Goal: Information Seeking & Learning: Check status

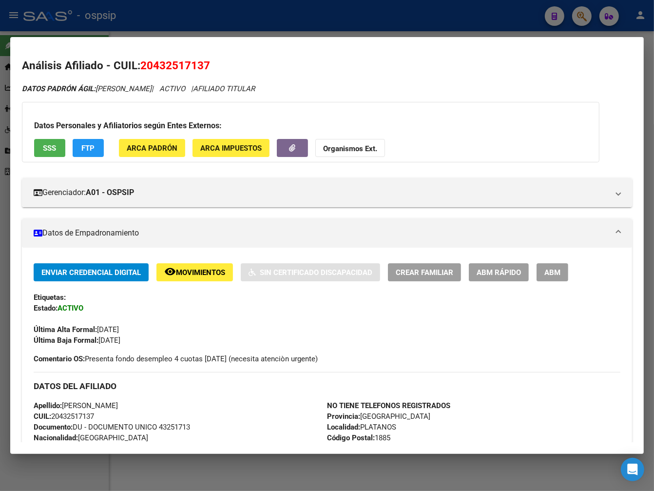
scroll to position [257, 0]
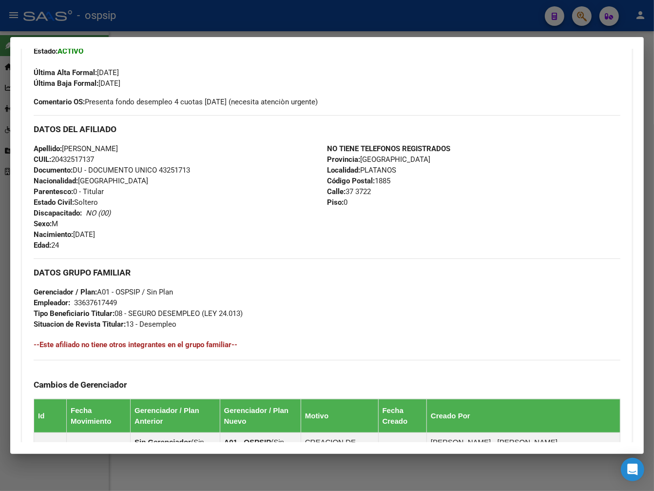
click at [222, 16] on div at bounding box center [327, 245] width 654 height 491
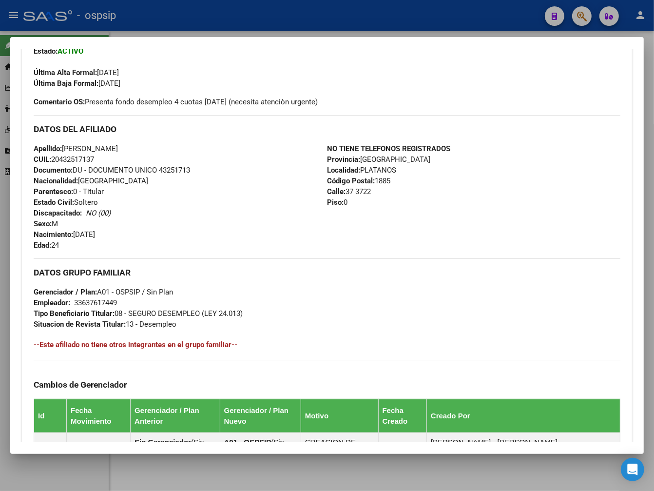
drag, startPoint x: 223, startPoint y: 17, endPoint x: 234, endPoint y: 36, distance: 22.1
click at [224, 18] on div at bounding box center [327, 245] width 654 height 491
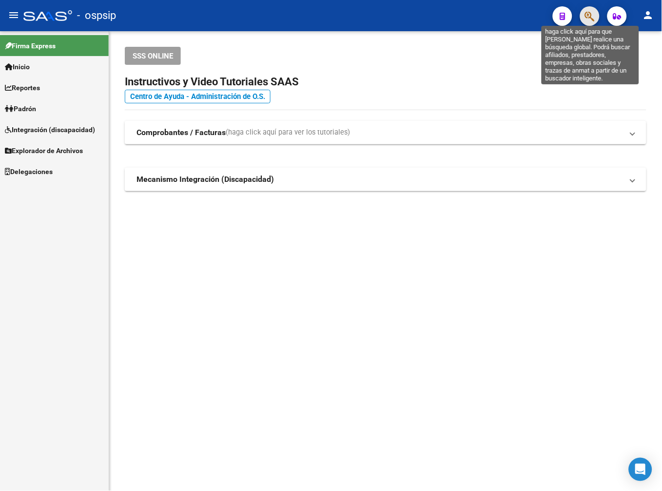
click at [593, 17] on icon "button" at bounding box center [590, 16] width 10 height 11
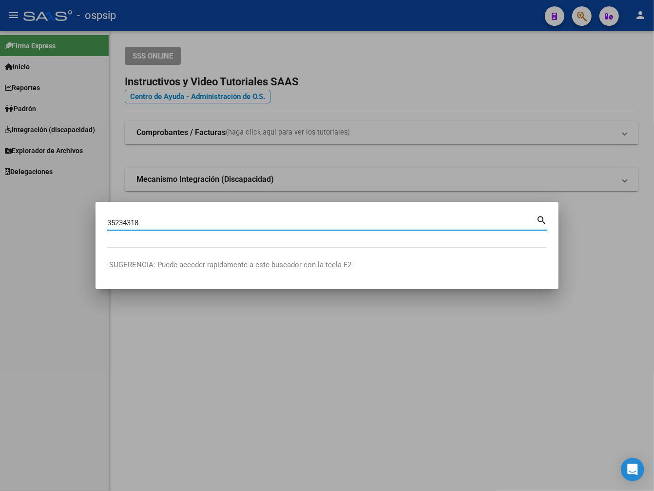
type input "35234318"
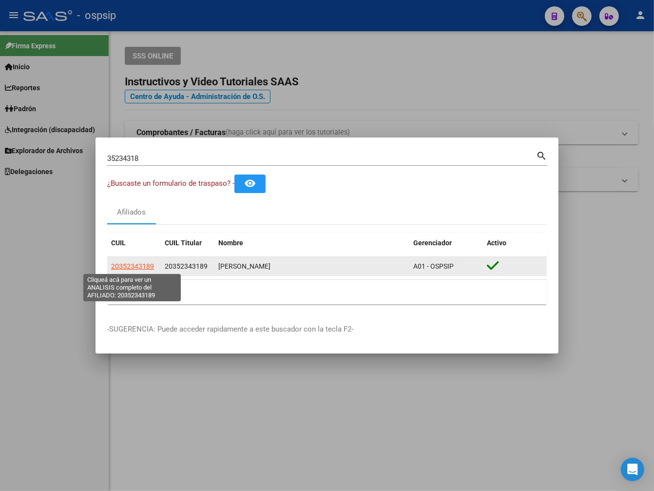
click at [134, 266] on span "20352343189" at bounding box center [132, 266] width 43 height 8
type textarea "20352343189"
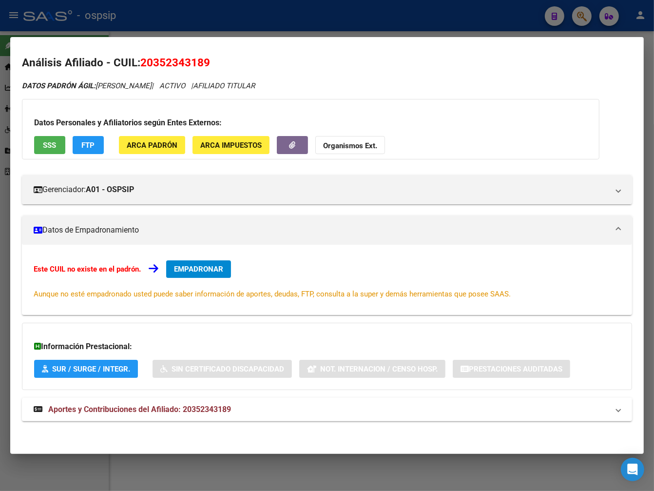
scroll to position [3, 0]
drag, startPoint x: 367, startPoint y: 403, endPoint x: 409, endPoint y: 377, distance: 49.2
click at [367, 401] on mat-expansion-panel-header "Aportes y Contribuciones del Afiliado: 20352343189" at bounding box center [327, 408] width 610 height 23
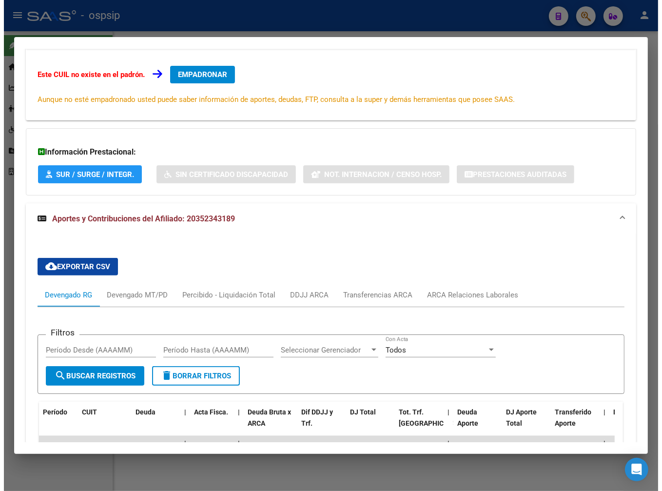
scroll to position [0, 0]
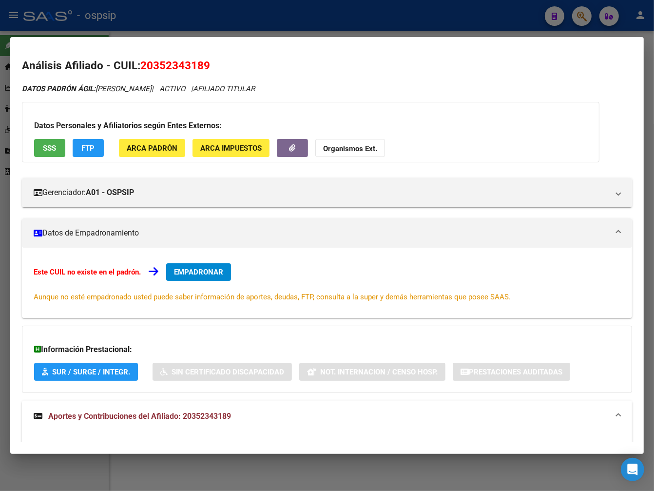
click at [356, 25] on div at bounding box center [327, 245] width 654 height 491
click at [356, 26] on div at bounding box center [327, 245] width 654 height 491
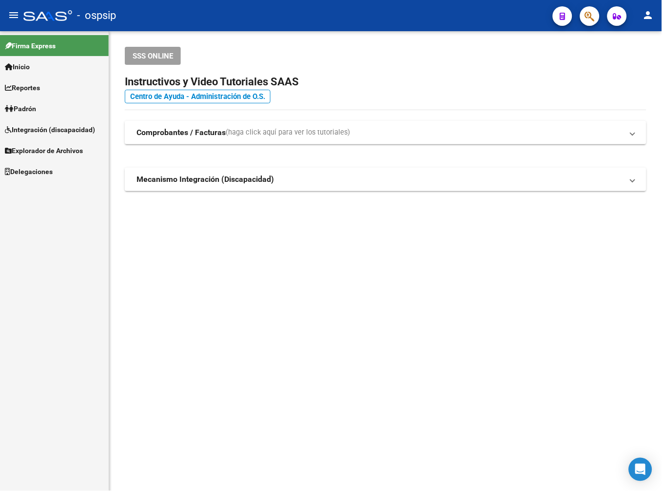
click at [408, 334] on mat-sidenav-content "SSS ONLINE Instructivos y Video Tutoriales SAAS Centro de Ayuda - Administració…" at bounding box center [385, 260] width 552 height 459
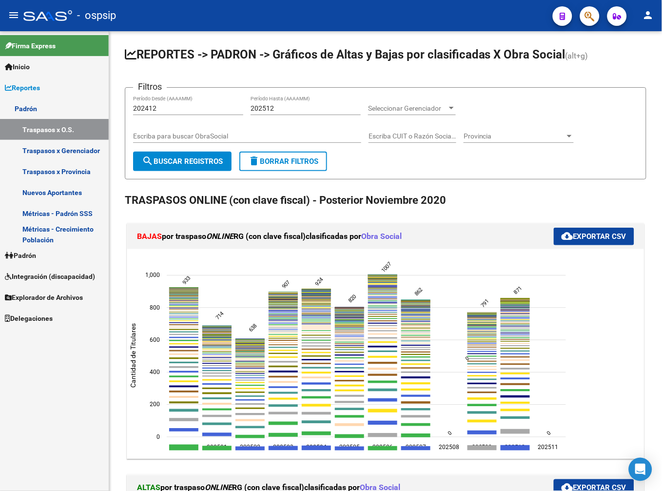
click at [27, 250] on span "Padrón" at bounding box center [20, 255] width 31 height 11
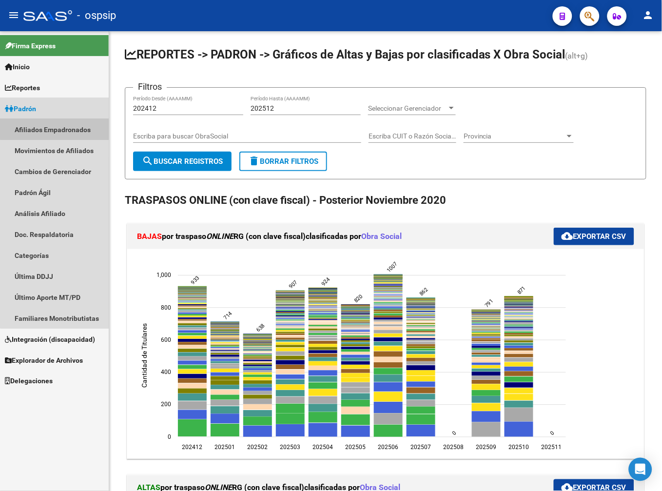
click at [76, 125] on link "Afiliados Empadronados" at bounding box center [54, 129] width 109 height 21
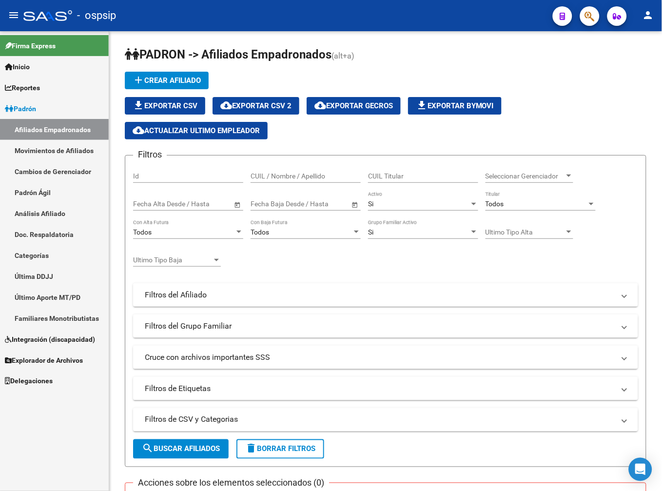
click at [583, 13] on button "button" at bounding box center [589, 15] width 19 height 19
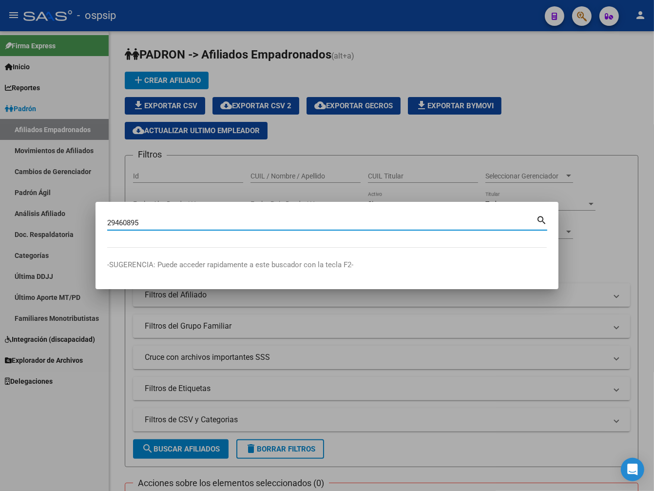
type input "29460895"
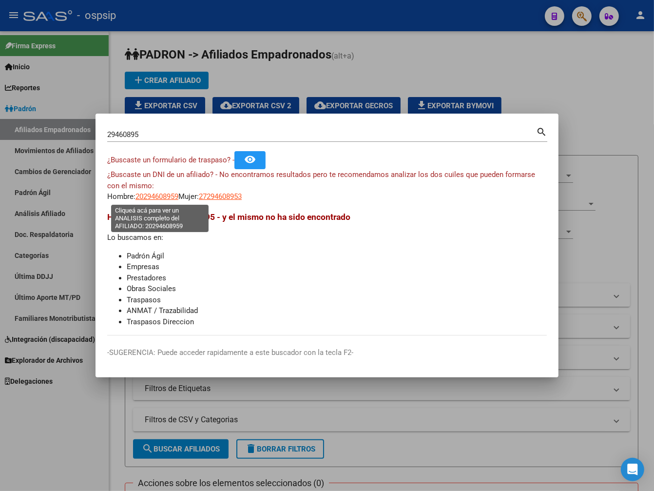
click at [155, 201] on span "20294608959" at bounding box center [156, 196] width 43 height 9
